Goal: Transaction & Acquisition: Purchase product/service

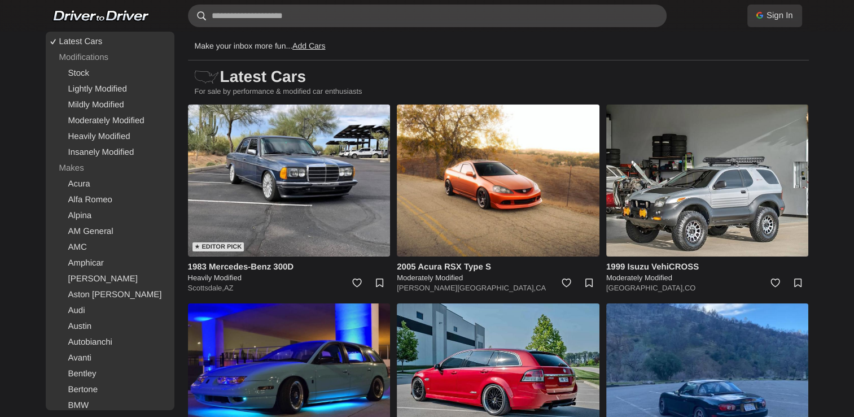
click at [404, 10] on input "text" at bounding box center [427, 16] width 479 height 23
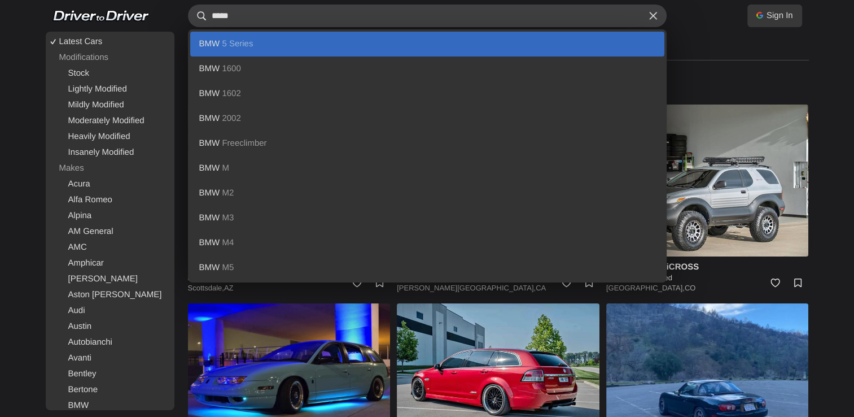
type input "*****"
click at [490, 41] on link "BMW 5 Series" at bounding box center [427, 44] width 474 height 25
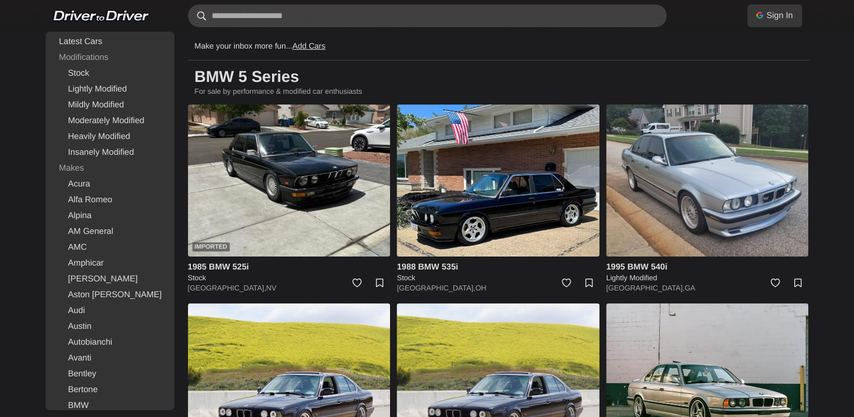
click at [274, 19] on input "text" at bounding box center [427, 16] width 479 height 23
click at [225, 16] on input "text" at bounding box center [427, 16] width 479 height 23
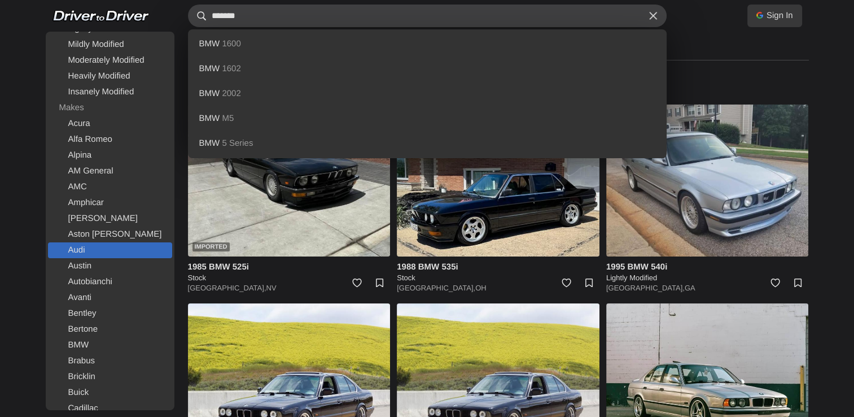
scroll to position [62, 0]
type input "*******"
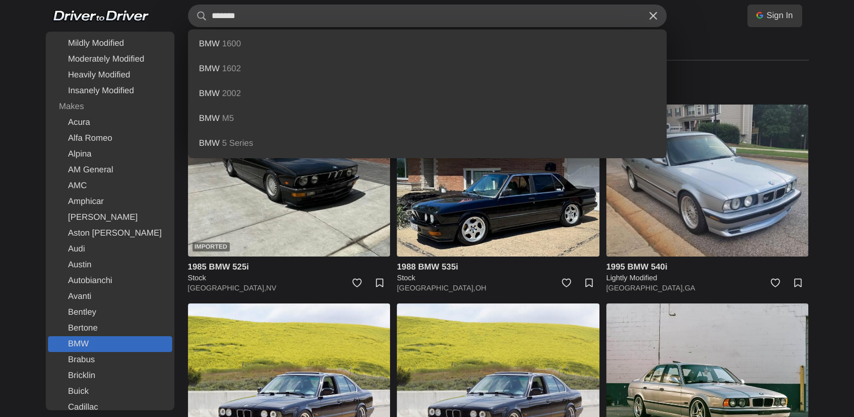
click at [79, 346] on link "BMW" at bounding box center [110, 344] width 124 height 16
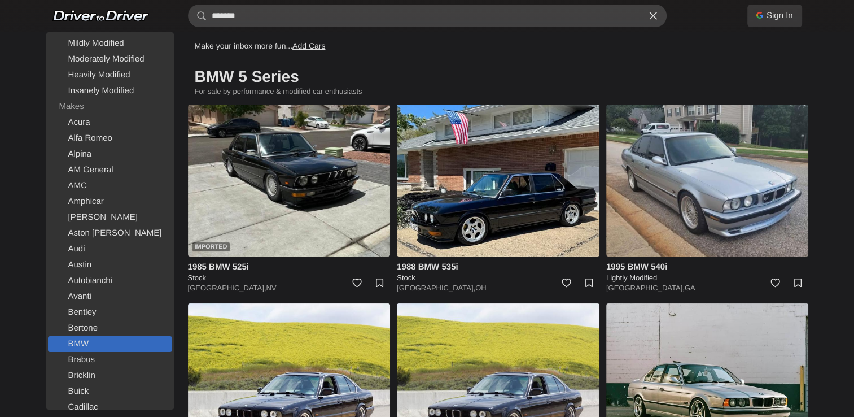
click at [75, 337] on link "BMW" at bounding box center [110, 344] width 124 height 16
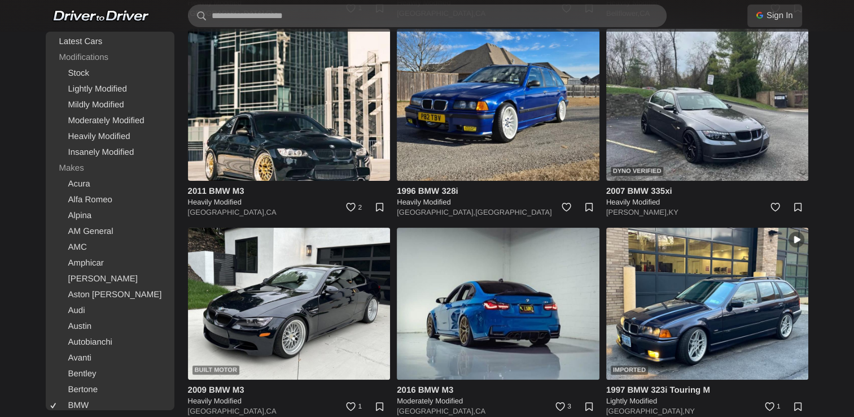
scroll to position [8855, 0]
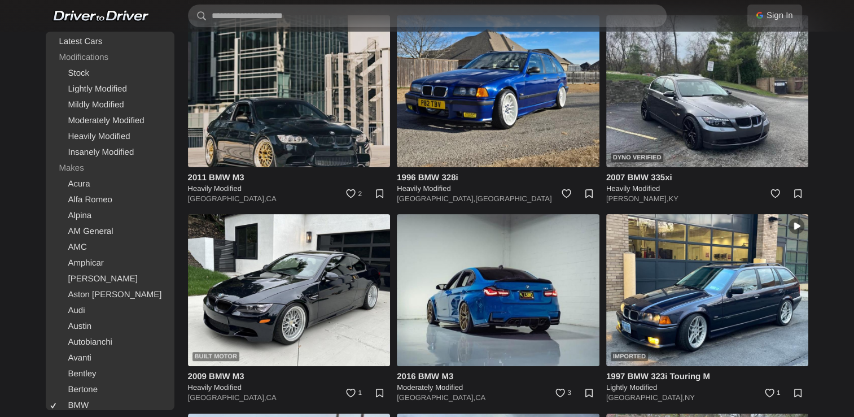
click at [305, 129] on img at bounding box center [289, 91] width 203 height 152
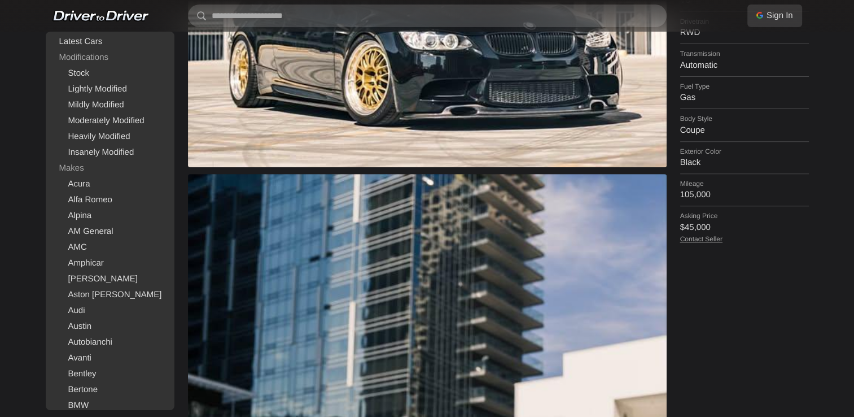
scroll to position [166, 0]
